Goal: Task Accomplishment & Management: Use online tool/utility

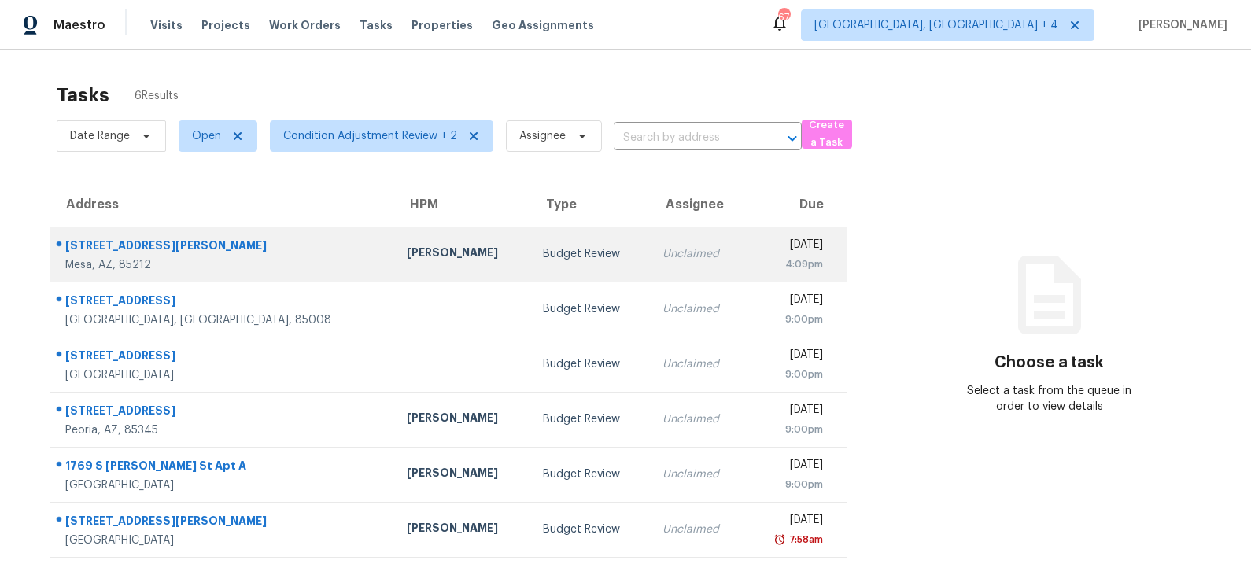
click at [543, 246] on div "Budget Review" at bounding box center [590, 254] width 94 height 16
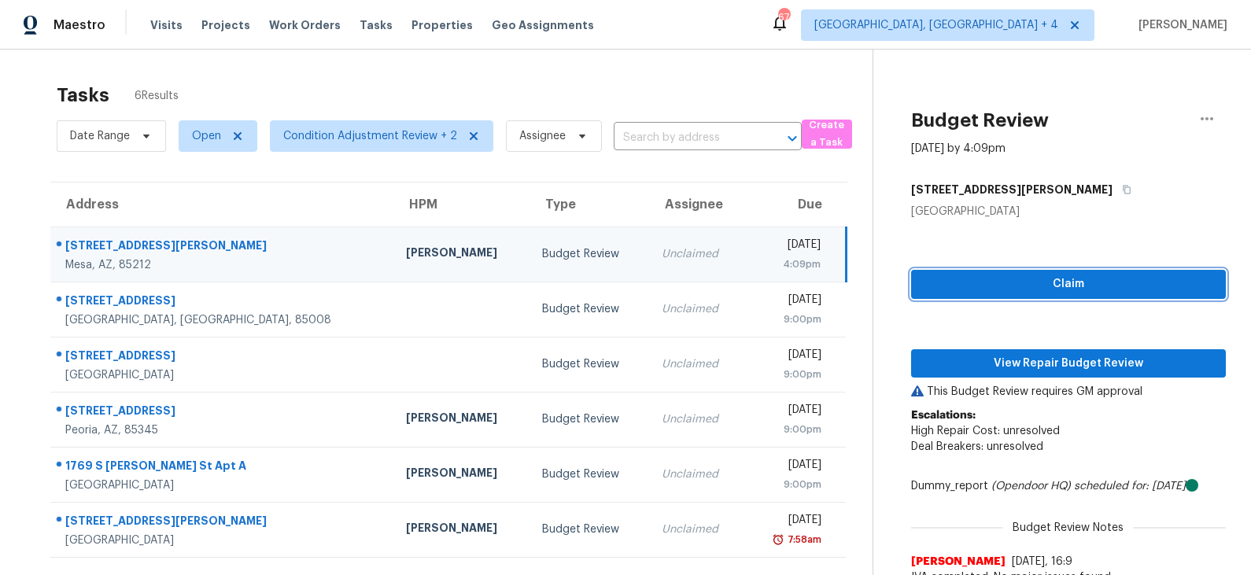
click at [1019, 288] on span "Claim" at bounding box center [1067, 285] width 289 height 20
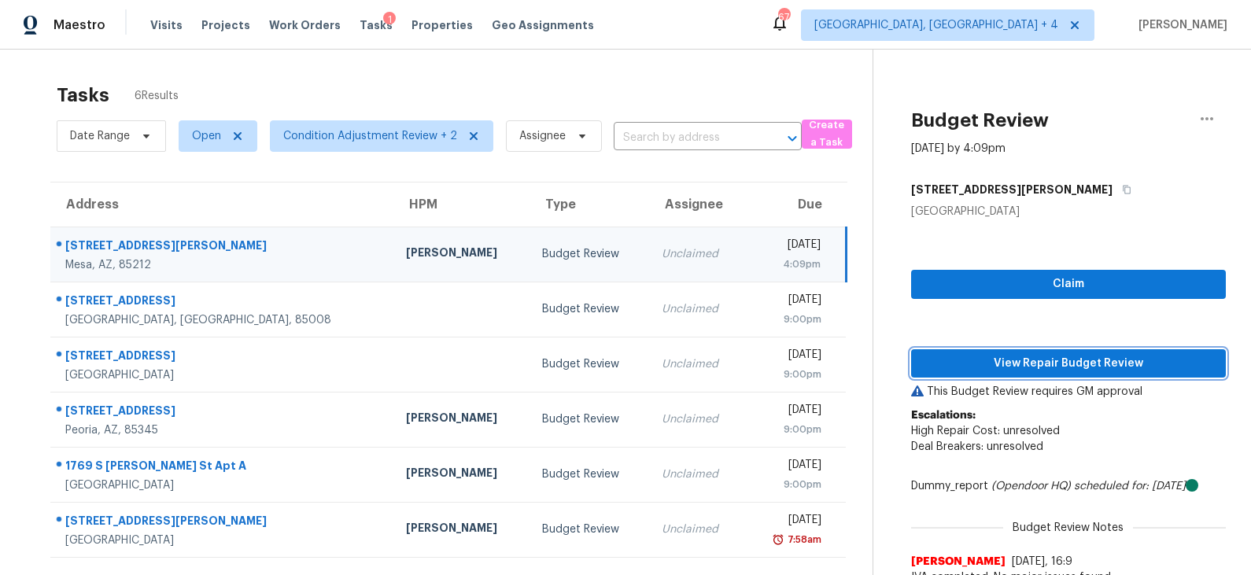
click at [1019, 362] on span "View Repair Budget Review" at bounding box center [1067, 364] width 289 height 20
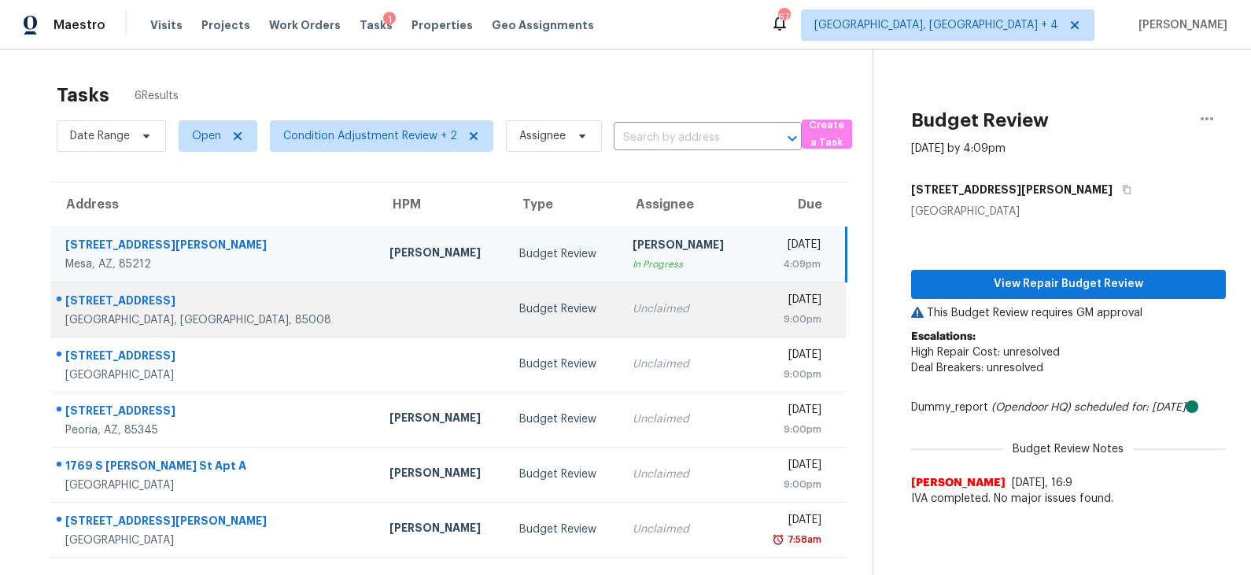
click at [519, 302] on div "Budget Review" at bounding box center [563, 309] width 89 height 16
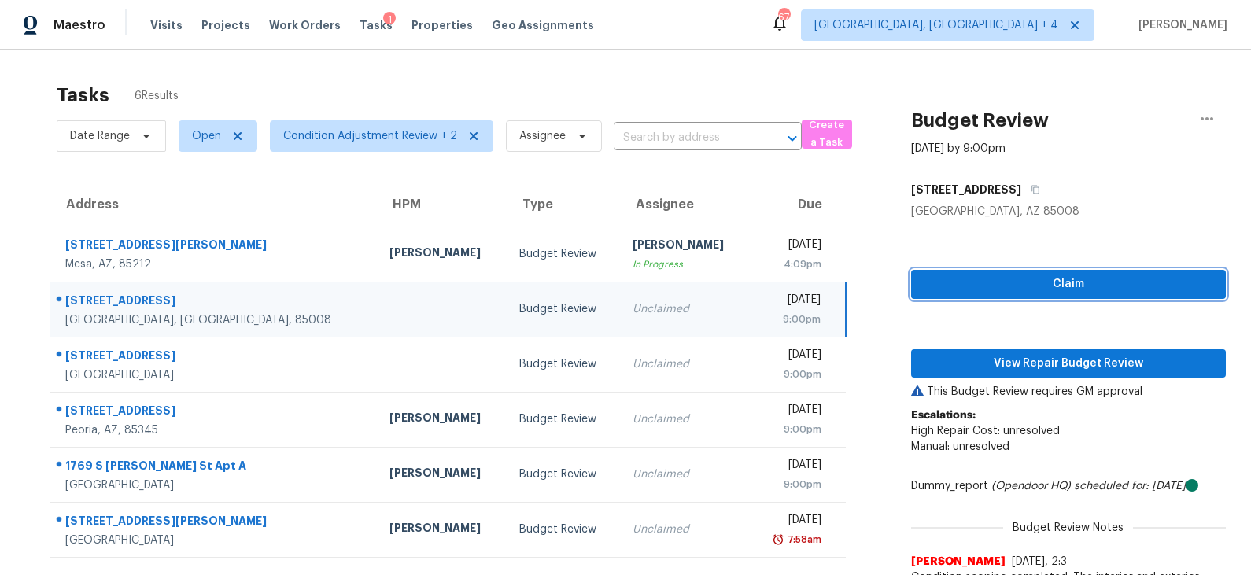
click at [1018, 278] on span "Claim" at bounding box center [1067, 285] width 289 height 20
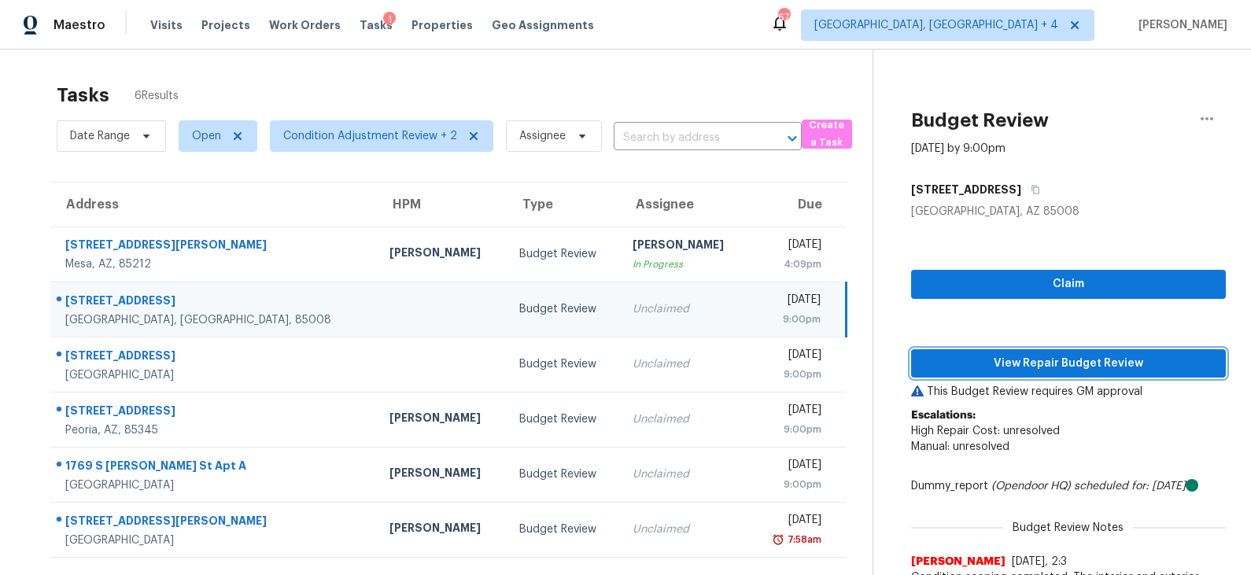
click at [1010, 366] on span "View Repair Budget Review" at bounding box center [1067, 364] width 289 height 20
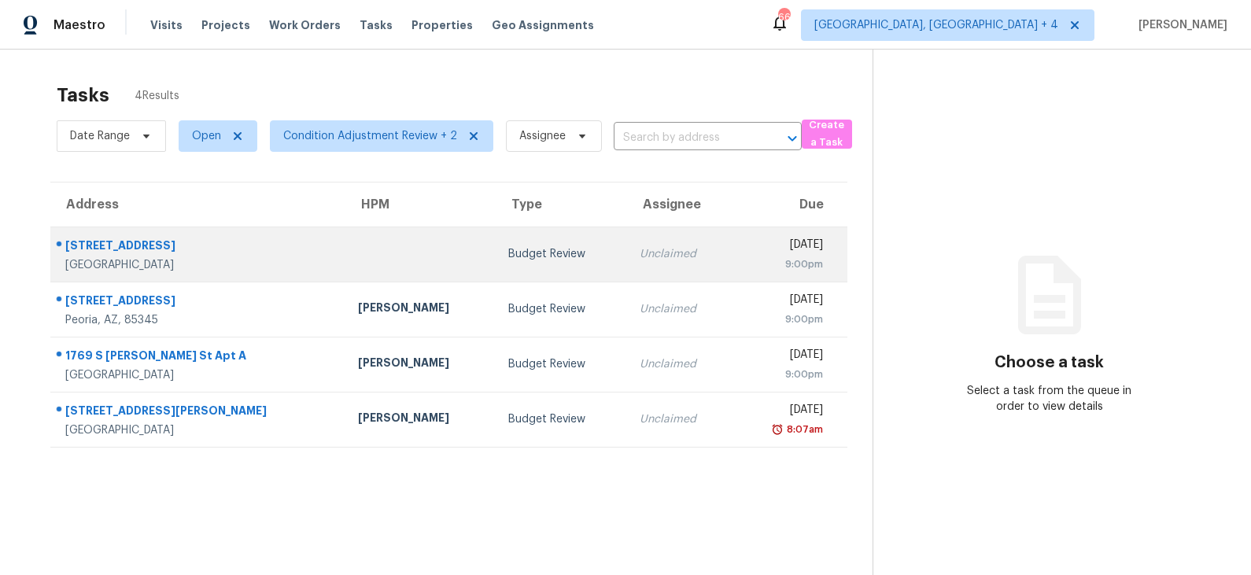
click at [508, 249] on div "Budget Review" at bounding box center [561, 254] width 107 height 16
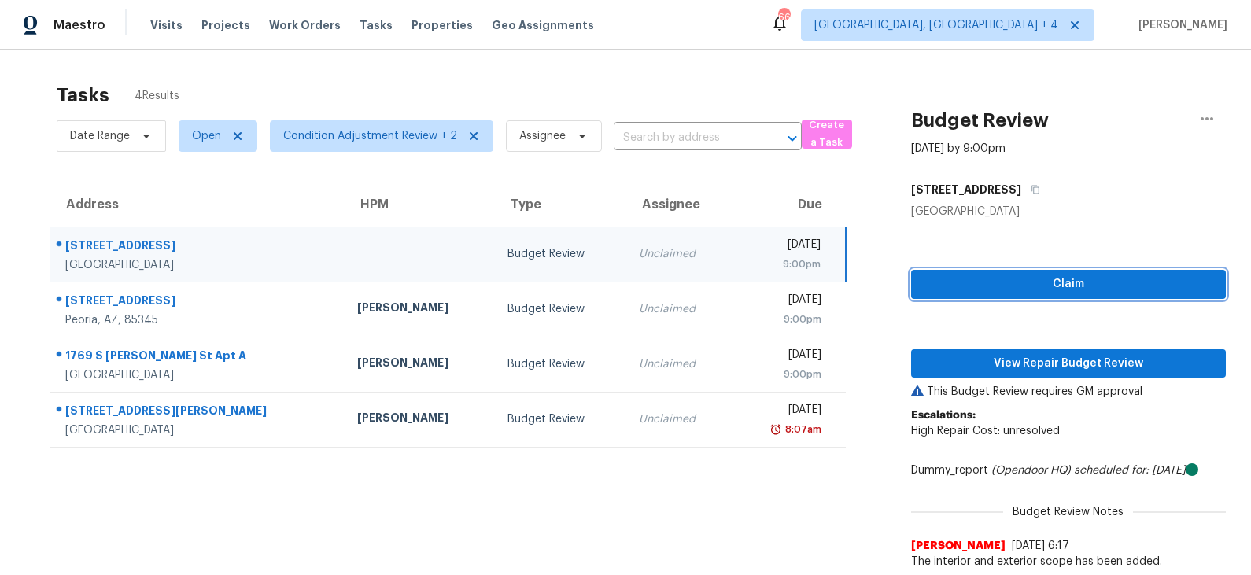
click at [1024, 279] on span "Claim" at bounding box center [1067, 285] width 289 height 20
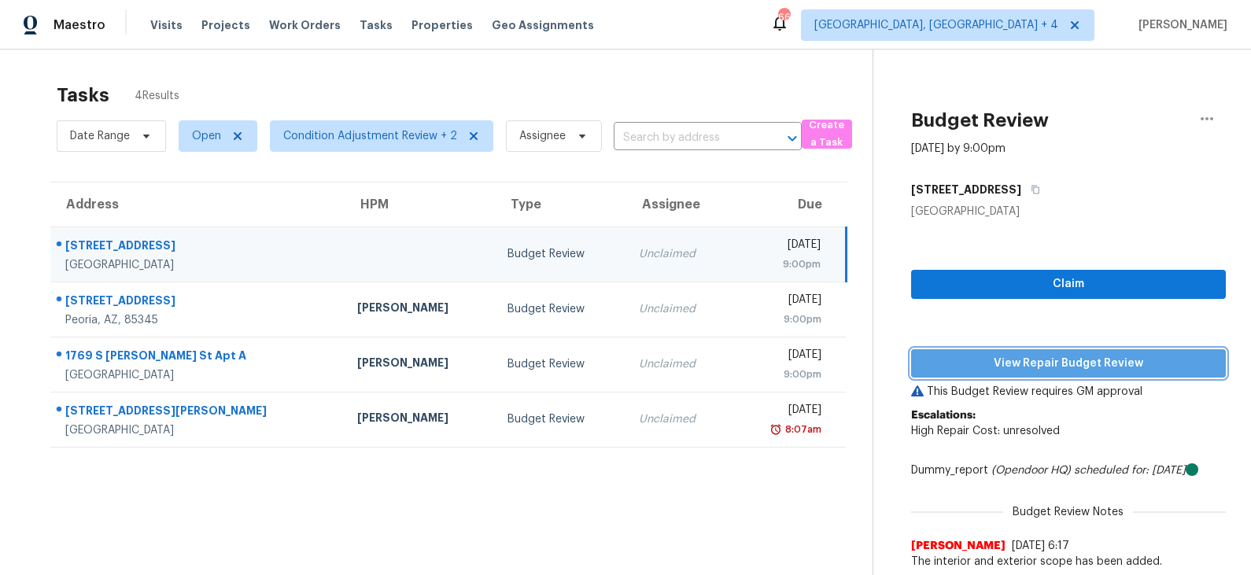
click at [1010, 370] on span "View Repair Budget Review" at bounding box center [1067, 364] width 289 height 20
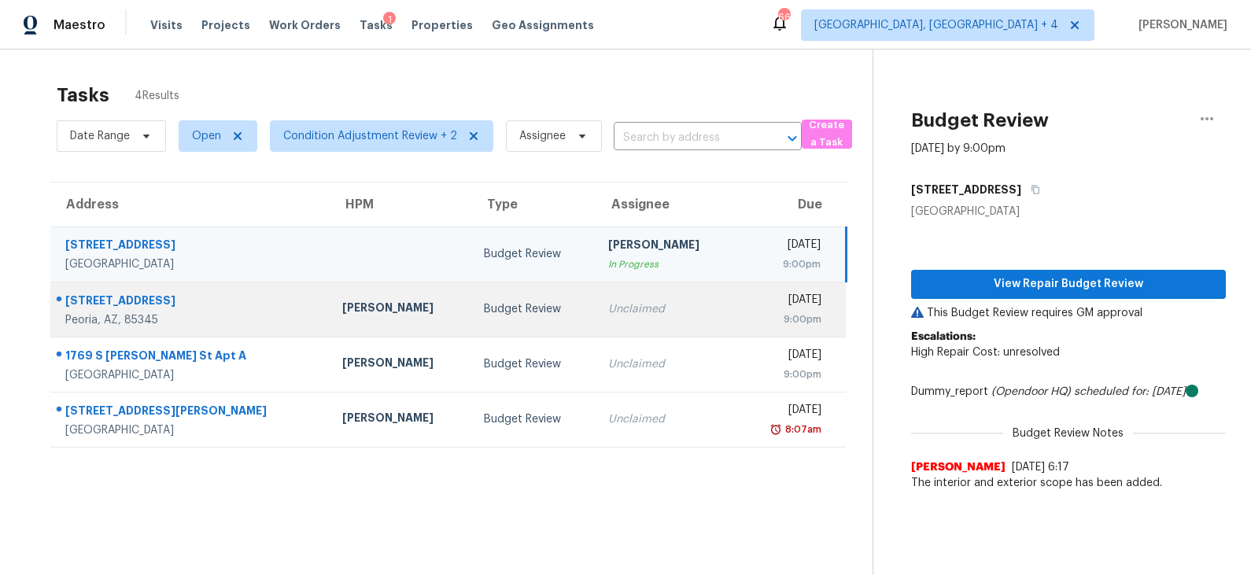
click at [518, 305] on div "Budget Review" at bounding box center [533, 309] width 99 height 16
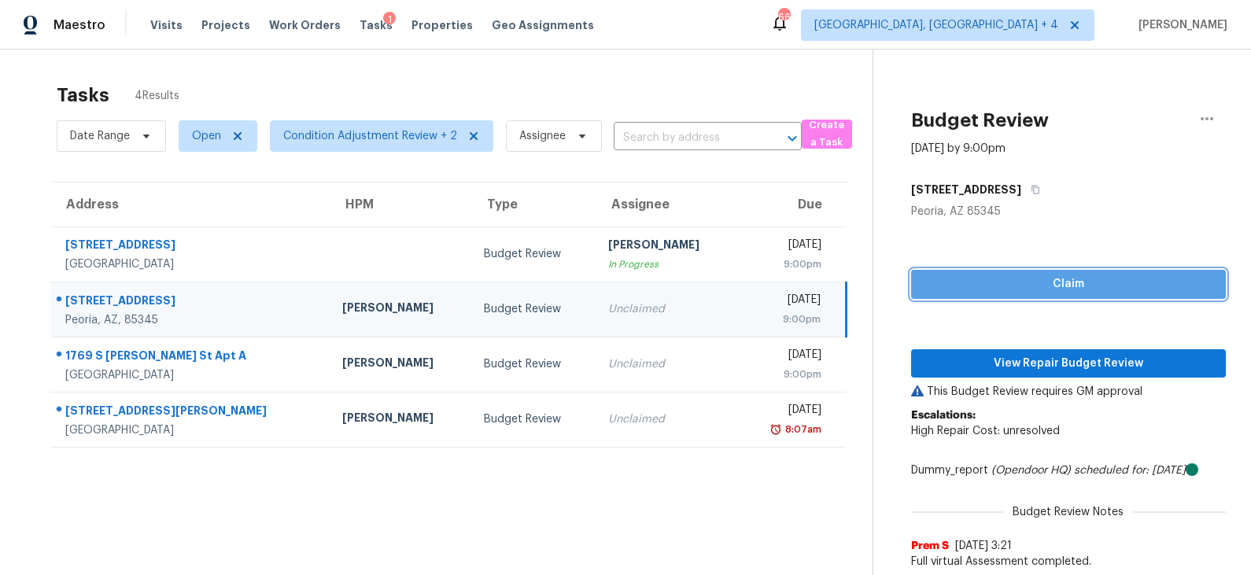
click at [1071, 281] on span "Claim" at bounding box center [1067, 285] width 289 height 20
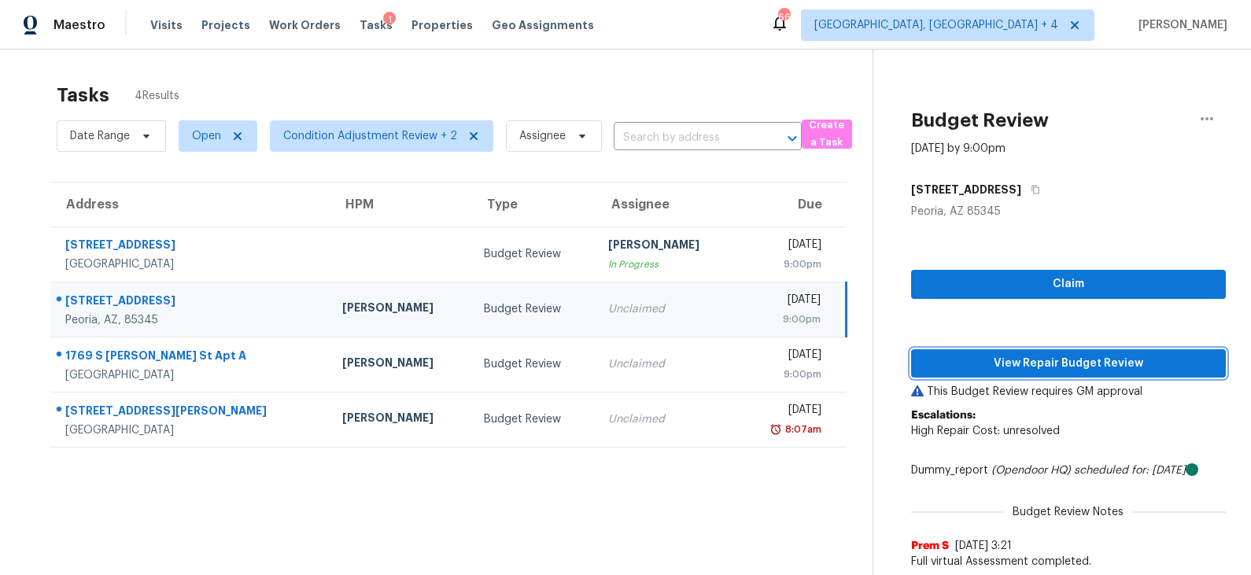
click at [1040, 358] on span "View Repair Budget Review" at bounding box center [1067, 364] width 289 height 20
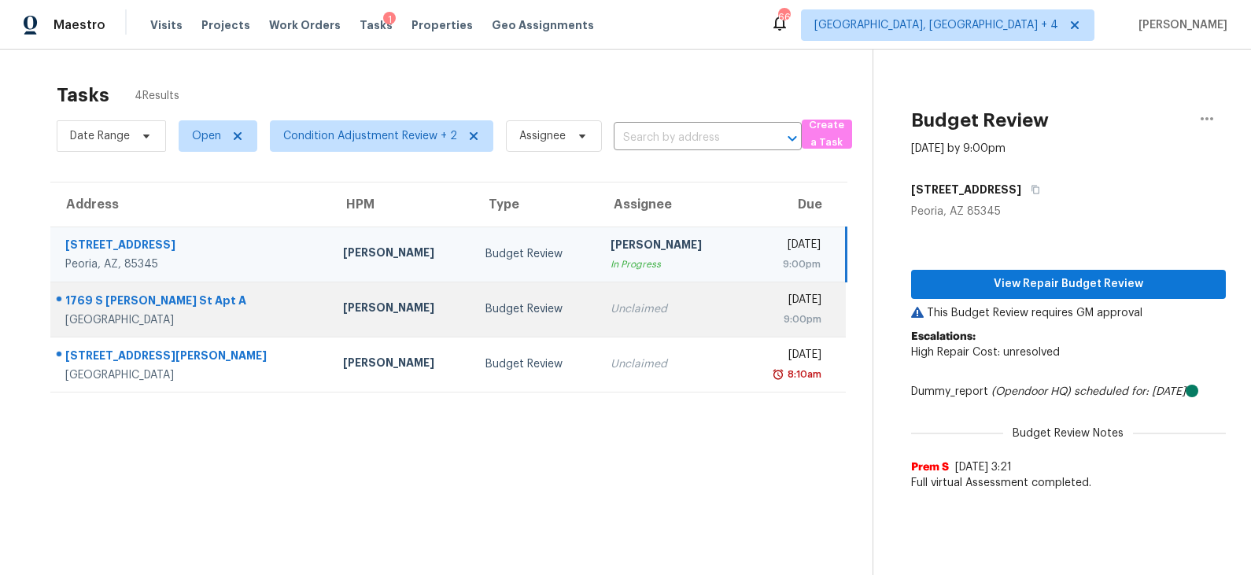
click at [485, 301] on div "Budget Review" at bounding box center [535, 309] width 100 height 16
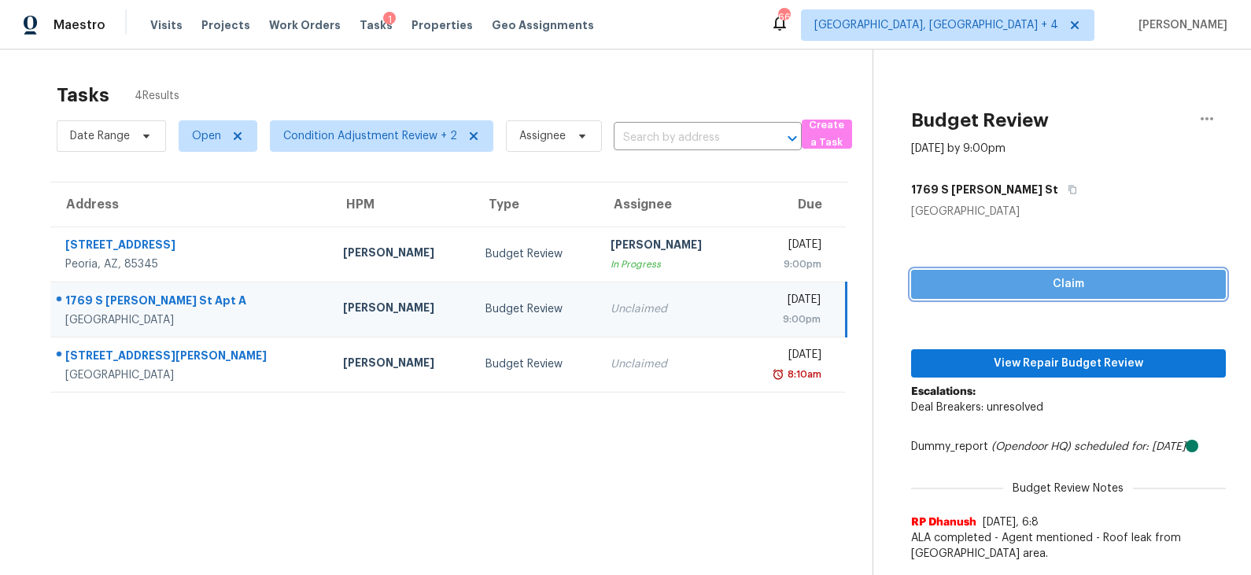
click at [1035, 289] on span "Claim" at bounding box center [1067, 285] width 289 height 20
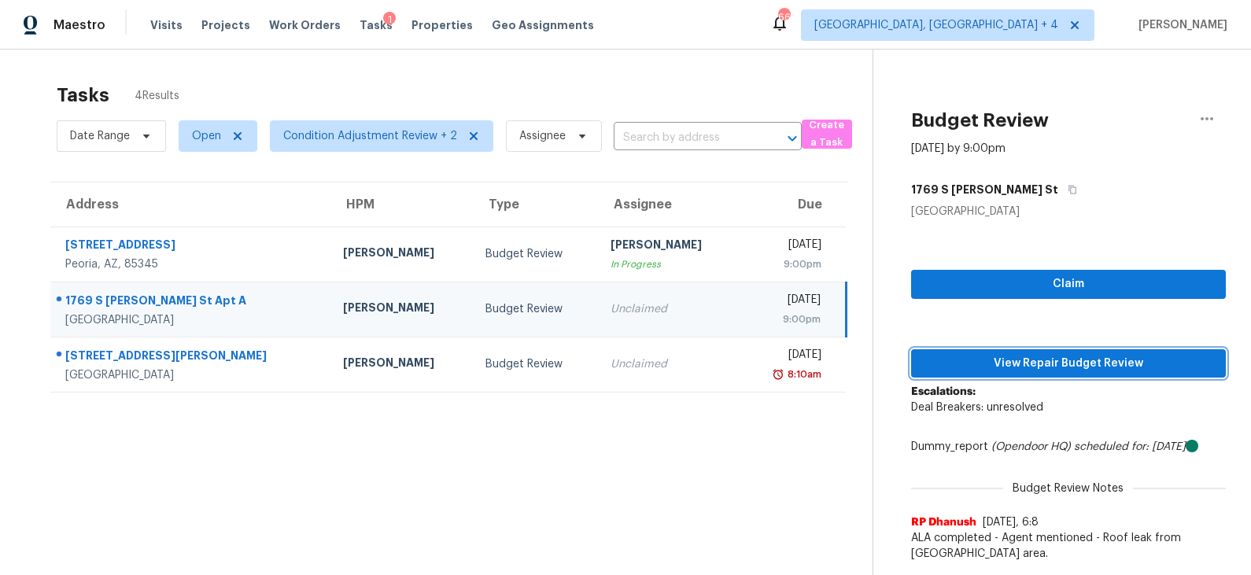
click at [1021, 370] on span "View Repair Budget Review" at bounding box center [1067, 364] width 289 height 20
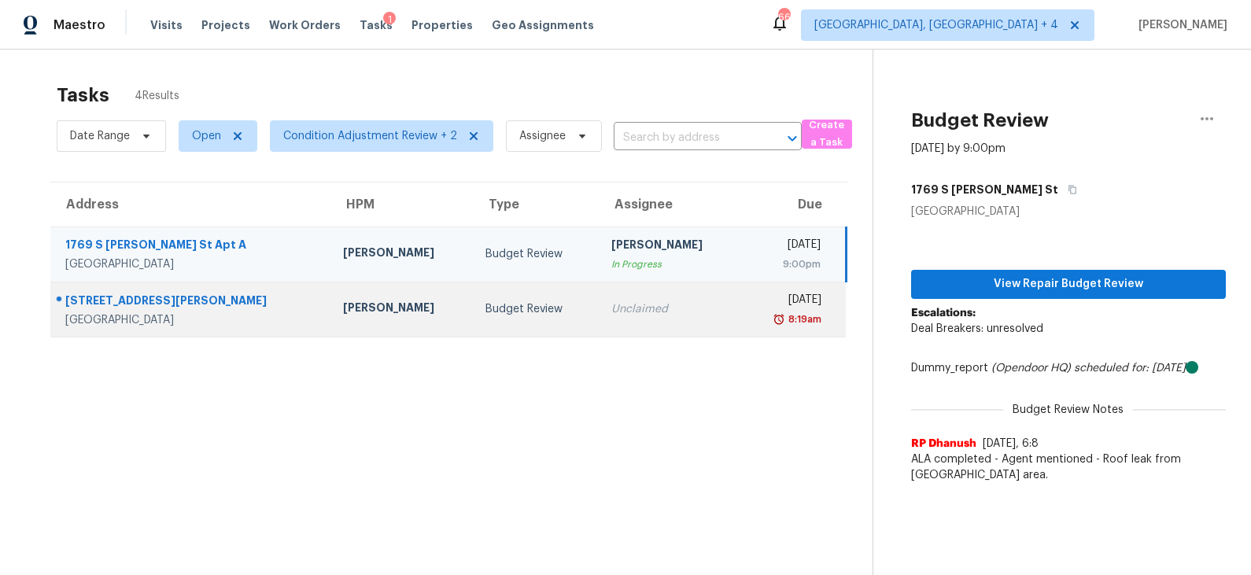
click at [485, 310] on div "Budget Review" at bounding box center [535, 309] width 100 height 16
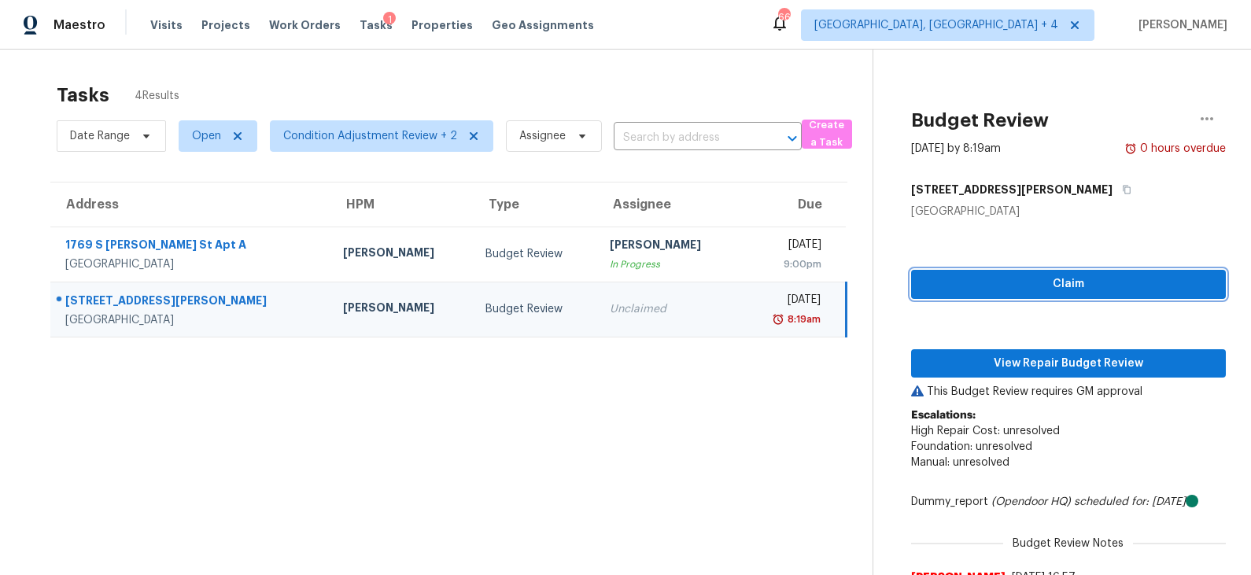
click at [1012, 291] on span "Claim" at bounding box center [1067, 285] width 289 height 20
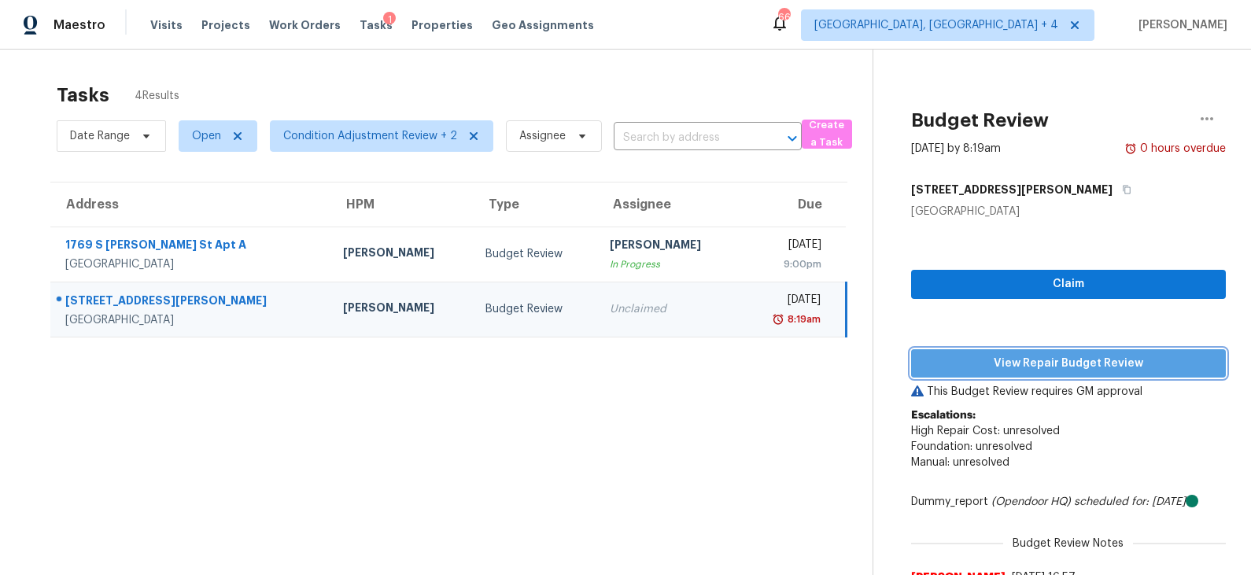
click at [1007, 356] on span "View Repair Budget Review" at bounding box center [1067, 364] width 289 height 20
